Goal: Information Seeking & Learning: Check status

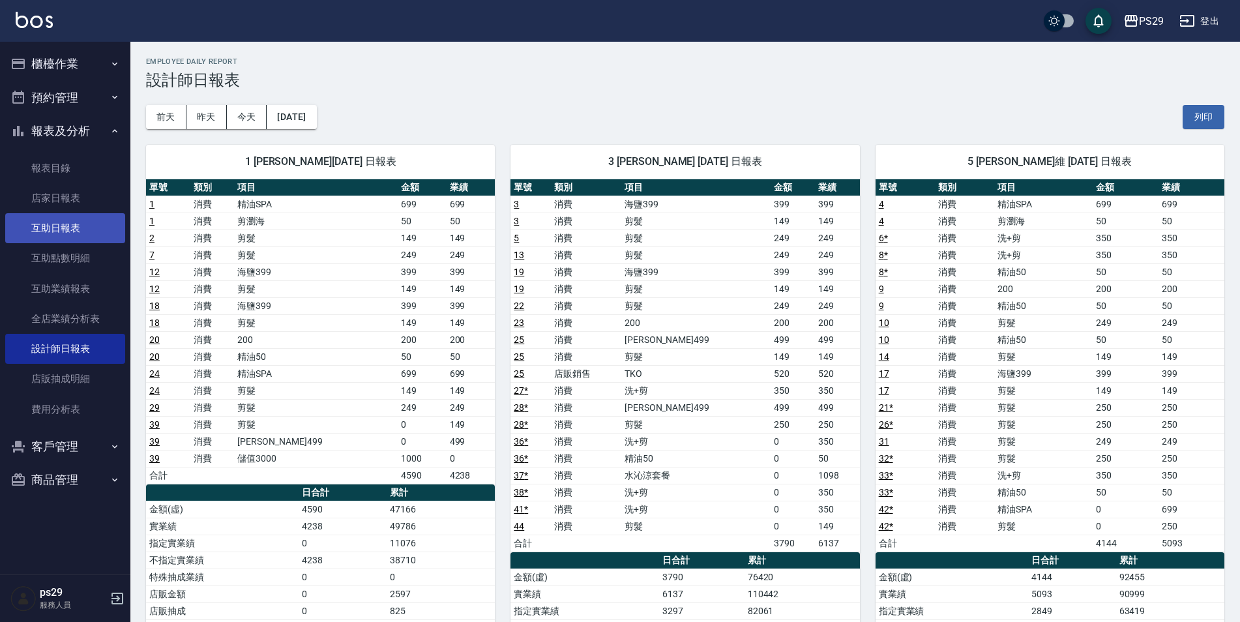
scroll to position [782, 0]
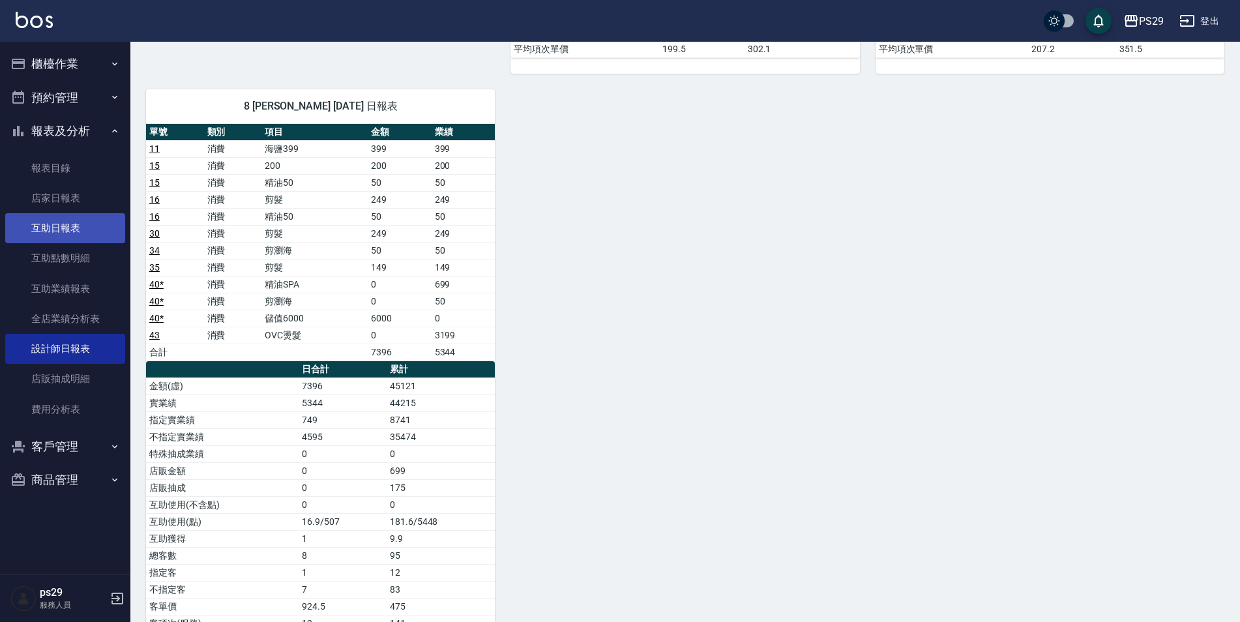
click at [88, 235] on link "互助日報表" at bounding box center [65, 228] width 120 height 30
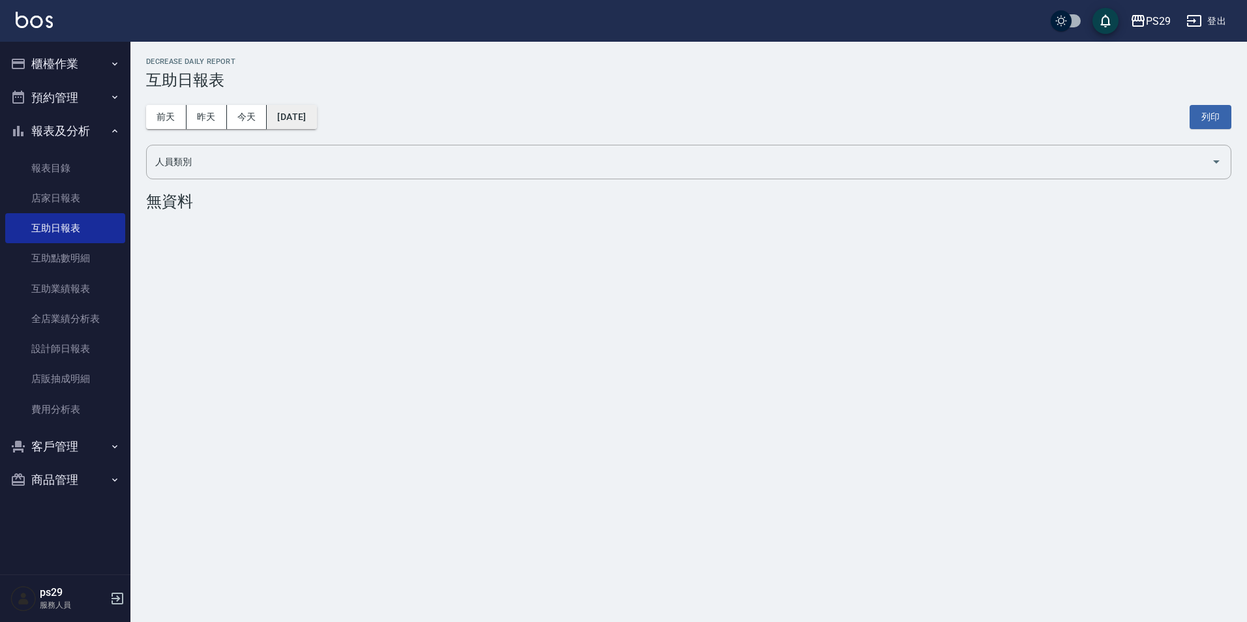
click at [289, 110] on button "[DATE]" at bounding box center [292, 117] width 50 height 24
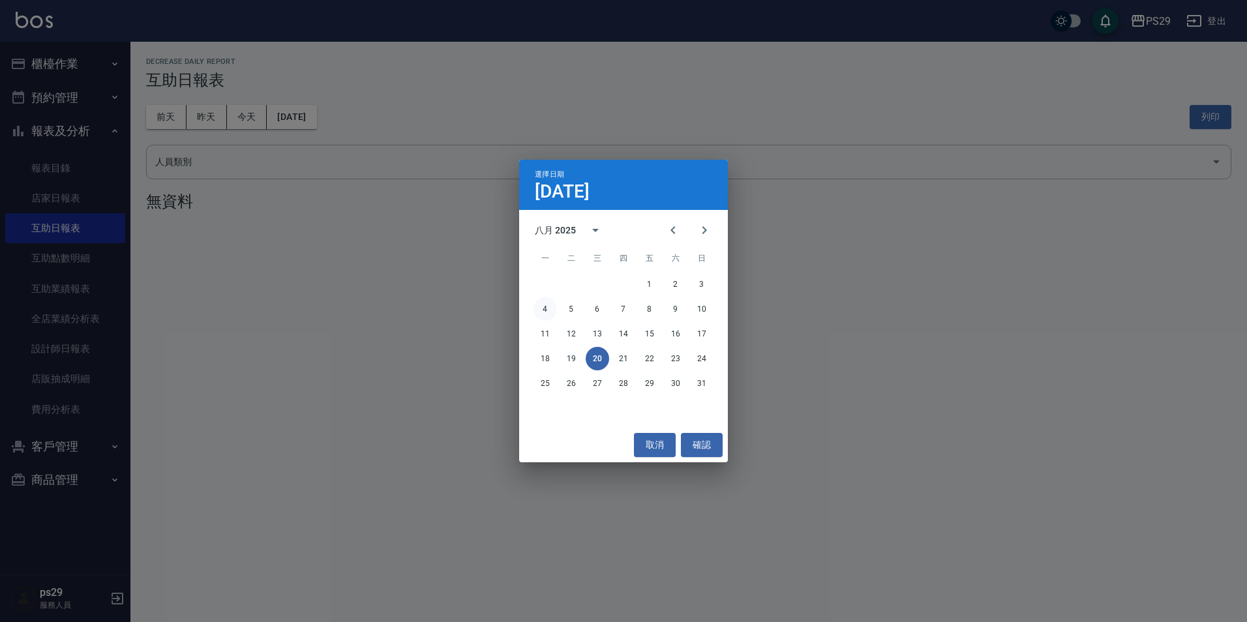
click at [546, 309] on button "4" at bounding box center [544, 308] width 23 height 23
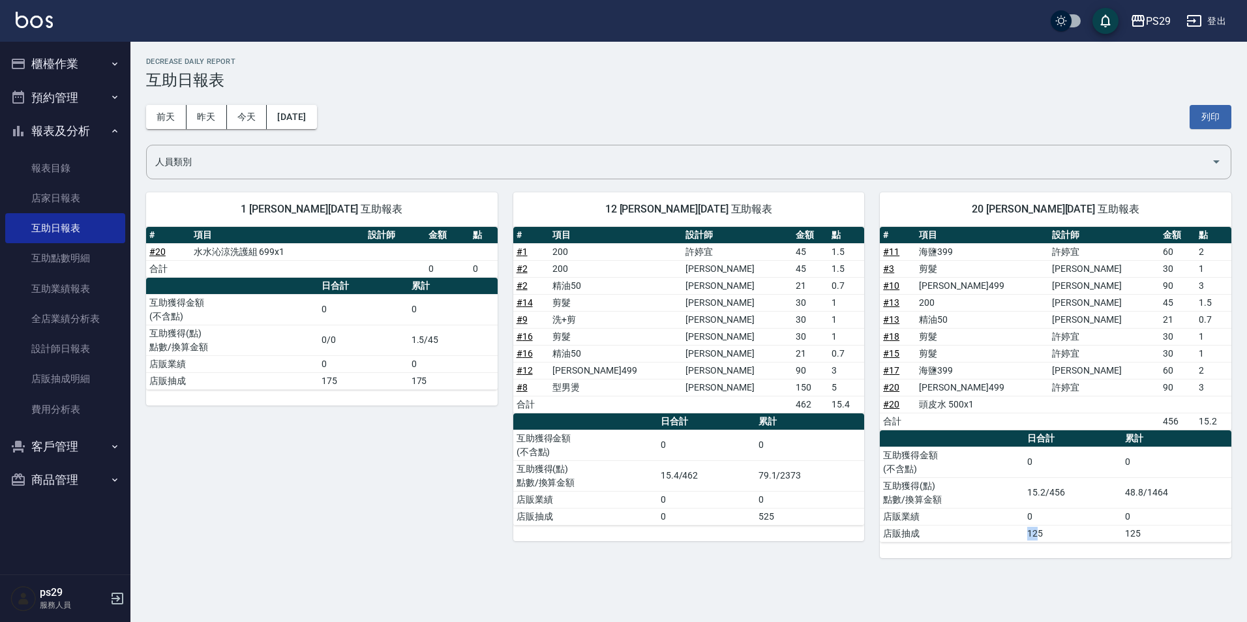
drag, startPoint x: 1027, startPoint y: 539, endPoint x: 1037, endPoint y: 537, distance: 10.6
click at [1037, 537] on td "125" at bounding box center [1073, 533] width 98 height 17
drag, startPoint x: 1037, startPoint y: 537, endPoint x: 1014, endPoint y: 534, distance: 23.6
click at [1014, 534] on td "店販抽成" at bounding box center [952, 533] width 144 height 17
drag, startPoint x: 901, startPoint y: 536, endPoint x: 944, endPoint y: 540, distance: 43.2
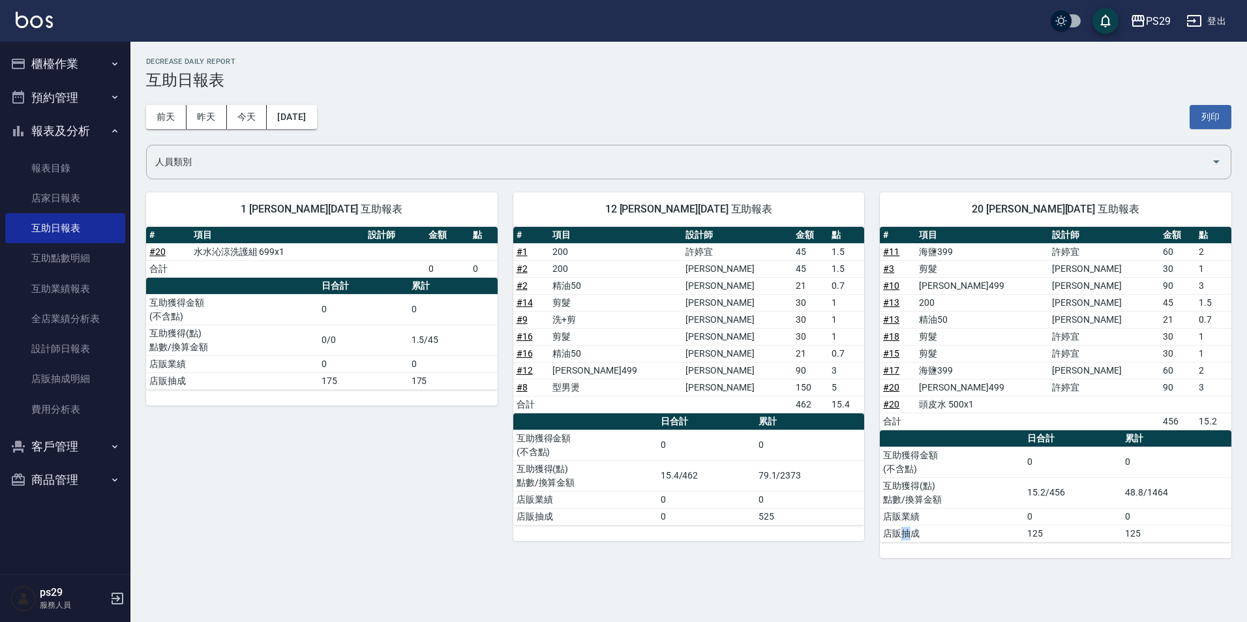
click at [944, 540] on td "店販抽成" at bounding box center [952, 533] width 144 height 17
drag, startPoint x: 1058, startPoint y: 531, endPoint x: 1025, endPoint y: 526, distance: 33.0
click at [1025, 526] on td "125" at bounding box center [1073, 533] width 98 height 17
click at [1016, 525] on td "店販抽成" at bounding box center [952, 533] width 144 height 17
click at [1139, 518] on td "0" at bounding box center [1177, 516] width 110 height 17
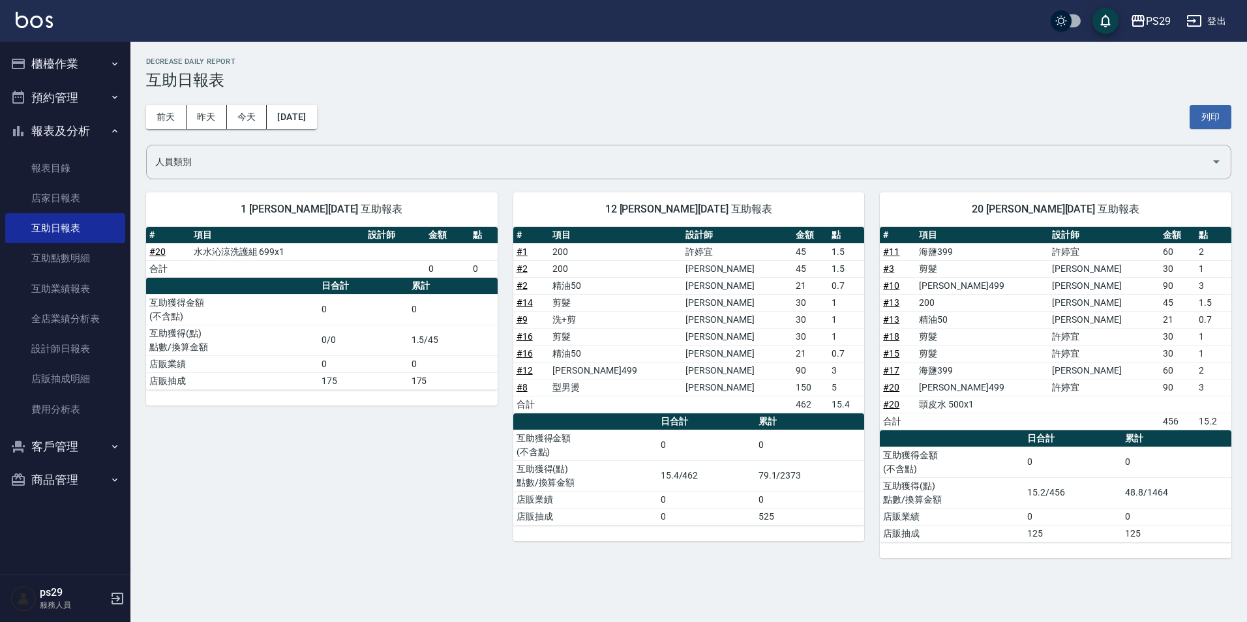
drag, startPoint x: 1117, startPoint y: 537, endPoint x: 1146, endPoint y: 537, distance: 29.3
click at [1146, 537] on tr "店販抽成 125 125" at bounding box center [1055, 533] width 351 height 17
drag, startPoint x: 1146, startPoint y: 537, endPoint x: 1008, endPoint y: 550, distance: 138.9
click at [1007, 550] on div "# 項目 設計師 金額 點 # 11 海鹽399 [PERSON_NAME]60 2 # 3 剪髮 [PERSON_NAME]維 30 1 # 10 [PER…" at bounding box center [1055, 392] width 351 height 331
drag, startPoint x: 1019, startPoint y: 538, endPoint x: 1045, endPoint y: 542, distance: 27.0
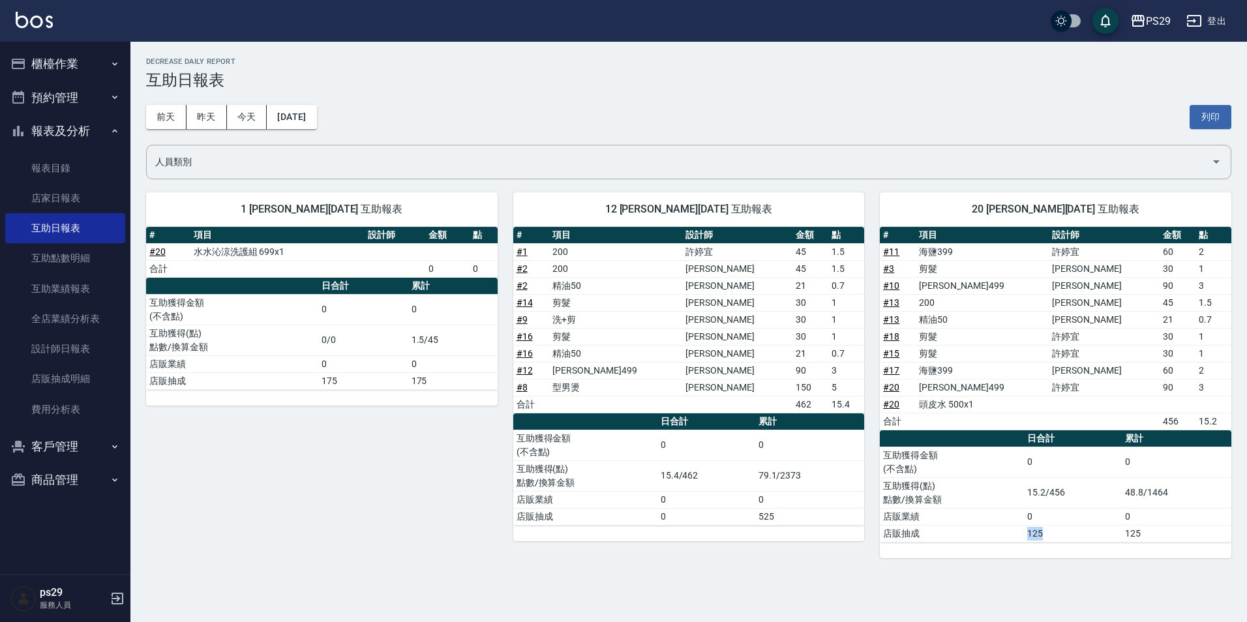
click at [1045, 542] on tr "店販抽成 125 125" at bounding box center [1055, 533] width 351 height 17
click at [1114, 404] on tbody "# 11 海鹽399 [PERSON_NAME]60 2 # 3 剪髮 [PERSON_NAME]維 30 1 # 10 [PERSON_NAME]499 […" at bounding box center [1055, 336] width 351 height 186
drag, startPoint x: 1114, startPoint y: 404, endPoint x: 1068, endPoint y: 548, distance: 151.2
click at [1069, 545] on div "# 項目 設計師 金額 點 # 11 海鹽399 [PERSON_NAME]60 2 # 3 剪髮 [PERSON_NAME]維 30 1 # 10 [PER…" at bounding box center [1055, 392] width 351 height 331
click at [198, 128] on button "昨天" at bounding box center [206, 117] width 40 height 24
